Goal: Task Accomplishment & Management: Complete application form

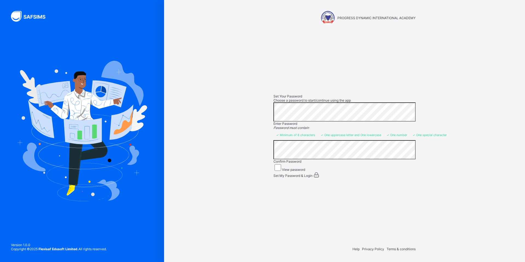
click at [303, 177] on span "Set My Password & Login" at bounding box center [292, 175] width 39 height 4
click at [192, 102] on div "PROGRESS DYNAMIC INTERNATIONAL ACADEMY Set Your Password Choose a password to s…" at bounding box center [344, 131] width 361 height 262
click at [34, 15] on img at bounding box center [31, 16] width 41 height 11
click at [404, 17] on span "PROGRESS DYNAMIC INTERNATIONAL ACADEMY" at bounding box center [376, 18] width 78 height 4
click at [329, 14] on img at bounding box center [328, 18] width 14 height 14
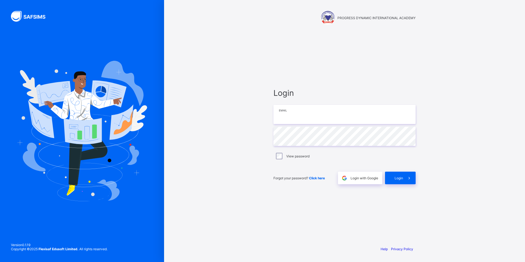
click at [323, 118] on input "email" at bounding box center [344, 114] width 142 height 19
type input "**********"
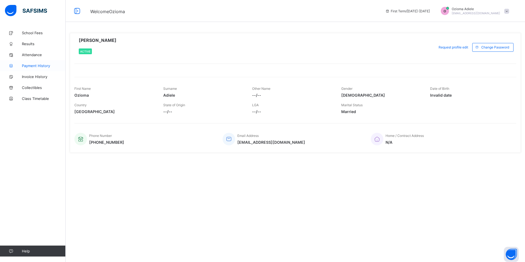
click at [31, 65] on span "Payment History" at bounding box center [44, 65] width 44 height 4
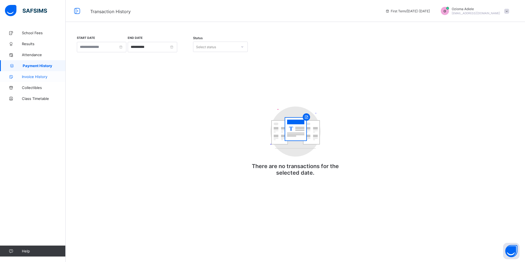
click at [44, 75] on span "Invoice History" at bounding box center [44, 76] width 44 height 4
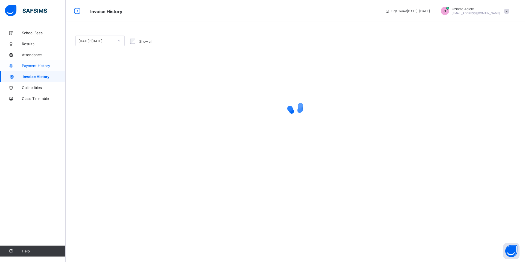
click at [39, 65] on span "Payment History" at bounding box center [44, 65] width 44 height 4
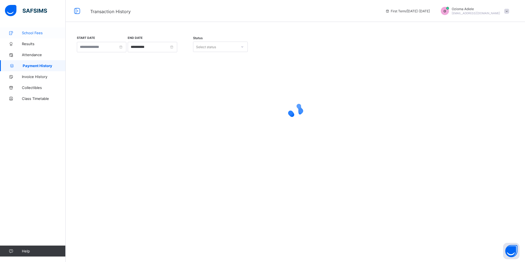
click at [36, 33] on span "School Fees" at bounding box center [44, 33] width 44 height 4
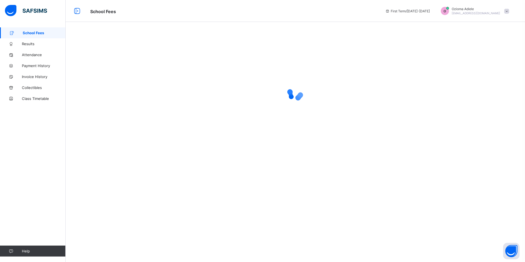
drag, startPoint x: 35, startPoint y: 33, endPoint x: 177, endPoint y: 40, distance: 141.5
click at [187, 40] on span at bounding box center [294, 38] width 439 height 5
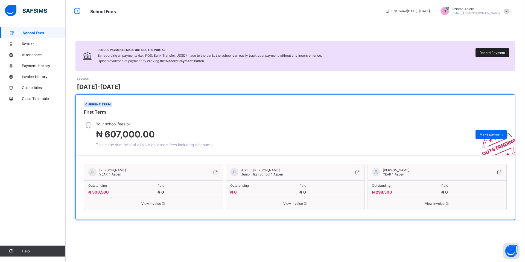
click at [486, 53] on span "Record Payment" at bounding box center [491, 53] width 25 height 4
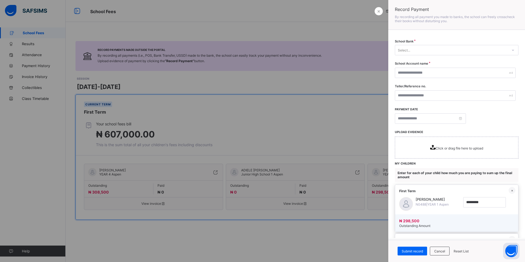
click at [480, 48] on div "Select..." at bounding box center [451, 50] width 113 height 8
type input "***"
click at [461, 63] on div "United Bank for Africa (UBA)" at bounding box center [456, 62] width 123 height 8
click at [455, 74] on input "text" at bounding box center [455, 73] width 121 height 10
type input "**********"
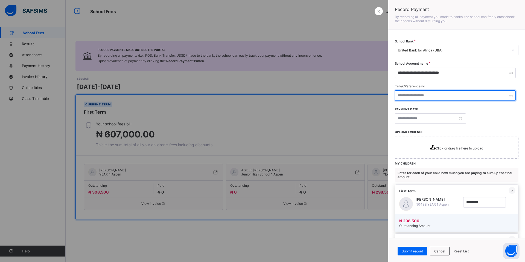
click at [452, 96] on input "text" at bounding box center [455, 95] width 121 height 10
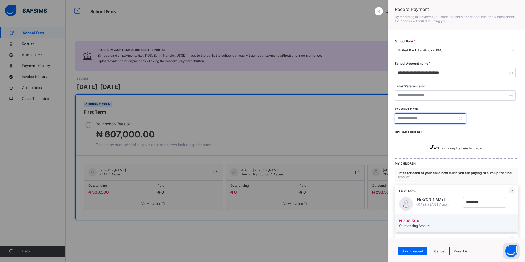
click at [434, 117] on input at bounding box center [430, 118] width 71 height 10
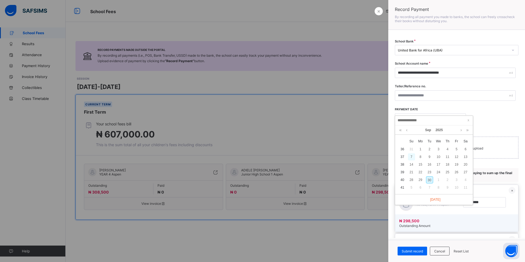
click at [411, 156] on div "7" at bounding box center [411, 156] width 7 height 7
type input "**********"
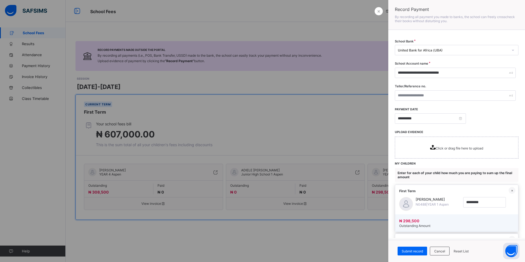
click at [444, 148] on span "Click or drag file here to upload" at bounding box center [459, 148] width 48 height 4
click at [431, 149] on div "Click or drag file here to upload" at bounding box center [456, 147] width 53 height 5
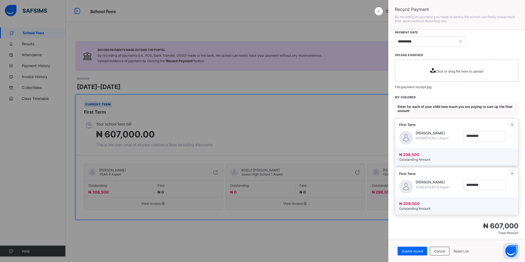
scroll to position [83, 0]
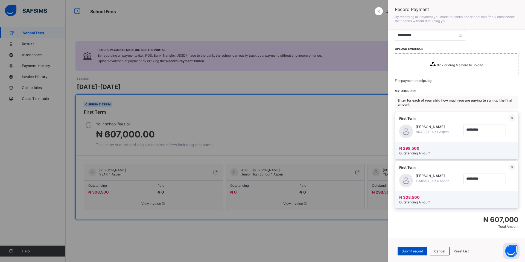
click at [416, 251] on span "Submit record" at bounding box center [411, 251] width 21 height 4
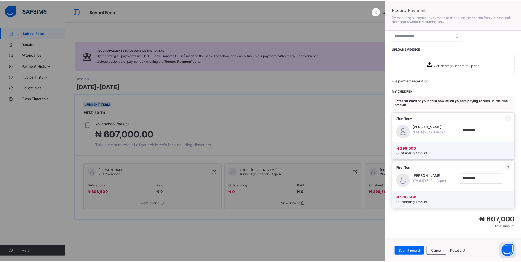
scroll to position [0, 0]
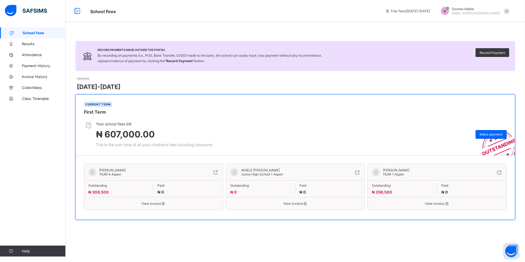
click at [408, 83] on div "[DATE]-[DATE]" at bounding box center [296, 86] width 438 height 7
click at [150, 202] on span "View invoice" at bounding box center [153, 203] width 130 height 4
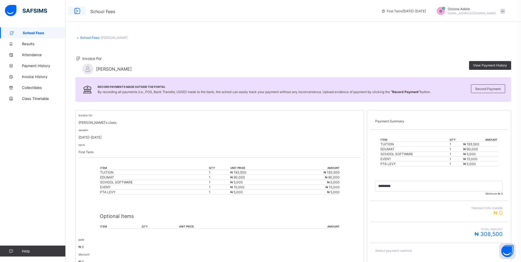
click at [77, 11] on icon at bounding box center [76, 11] width 9 height 8
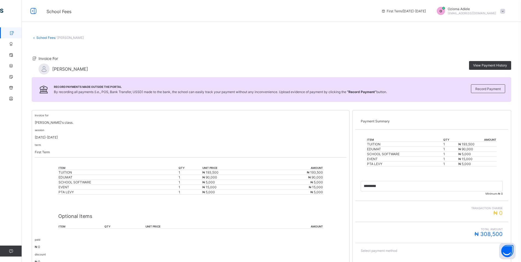
click at [13, 33] on icon at bounding box center [12, 33] width 22 height 4
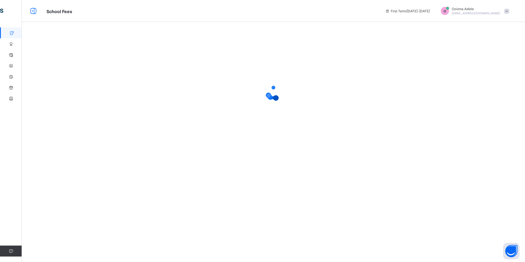
drag, startPoint x: 389, startPoint y: 169, endPoint x: 345, endPoint y: 53, distance: 124.2
click at [345, 53] on div at bounding box center [273, 93] width 483 height 104
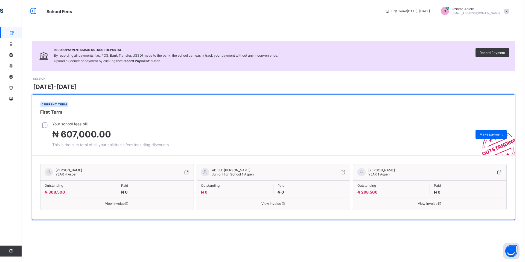
click at [423, 203] on span "View invoice" at bounding box center [429, 203] width 145 height 4
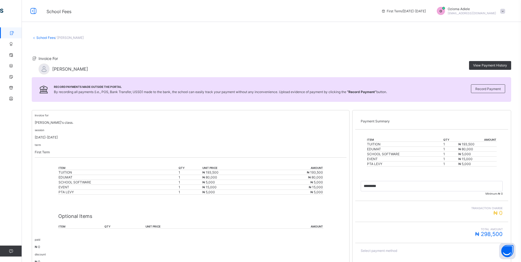
click at [14, 32] on icon at bounding box center [12, 33] width 22 height 4
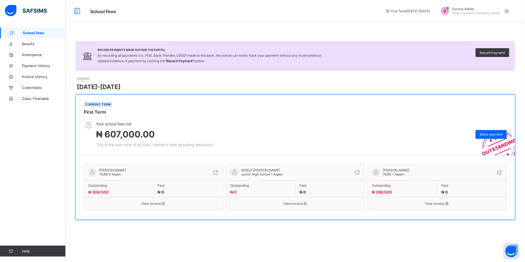
click at [329, 121] on div "Current term First Term" at bounding box center [295, 108] width 439 height 27
click at [245, 25] on div "Record Payments Made Outside the Portal By recording all payments (i.e., POS, B…" at bounding box center [295, 131] width 459 height 262
click at [36, 77] on span "Invoice History" at bounding box center [44, 76] width 44 height 4
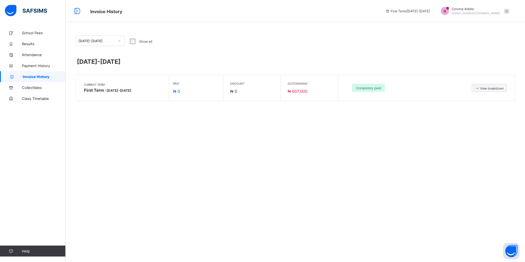
click at [506, 11] on span at bounding box center [506, 11] width 5 height 5
click at [492, 55] on span "Logout" at bounding box center [491, 53] width 36 height 6
